Goal: Information Seeking & Learning: Learn about a topic

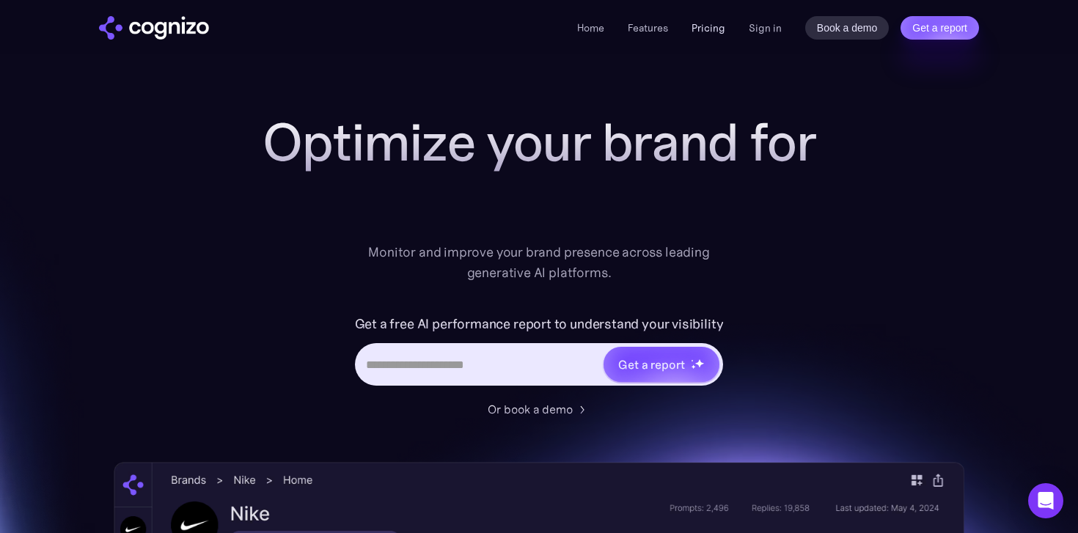
click at [717, 33] on link "Pricing" at bounding box center [709, 27] width 34 height 13
